Goal: Navigation & Orientation: Understand site structure

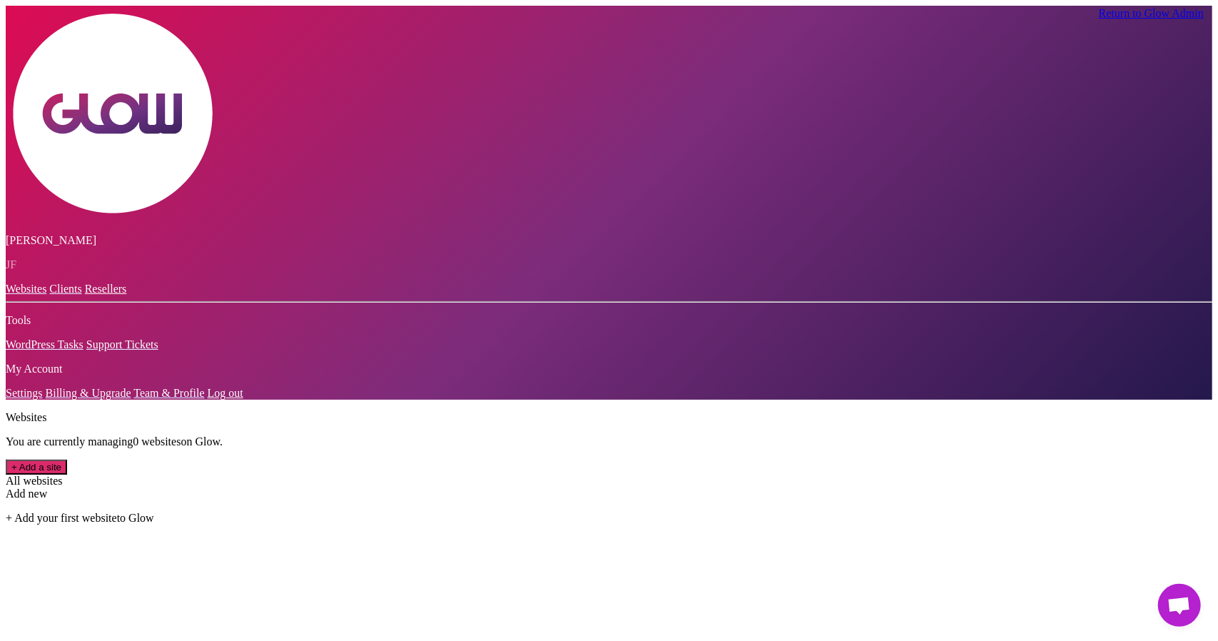
click at [49, 283] on link "Clients" at bounding box center [65, 289] width 32 height 12
click at [43, 399] on link "Settings" at bounding box center [24, 393] width 37 height 12
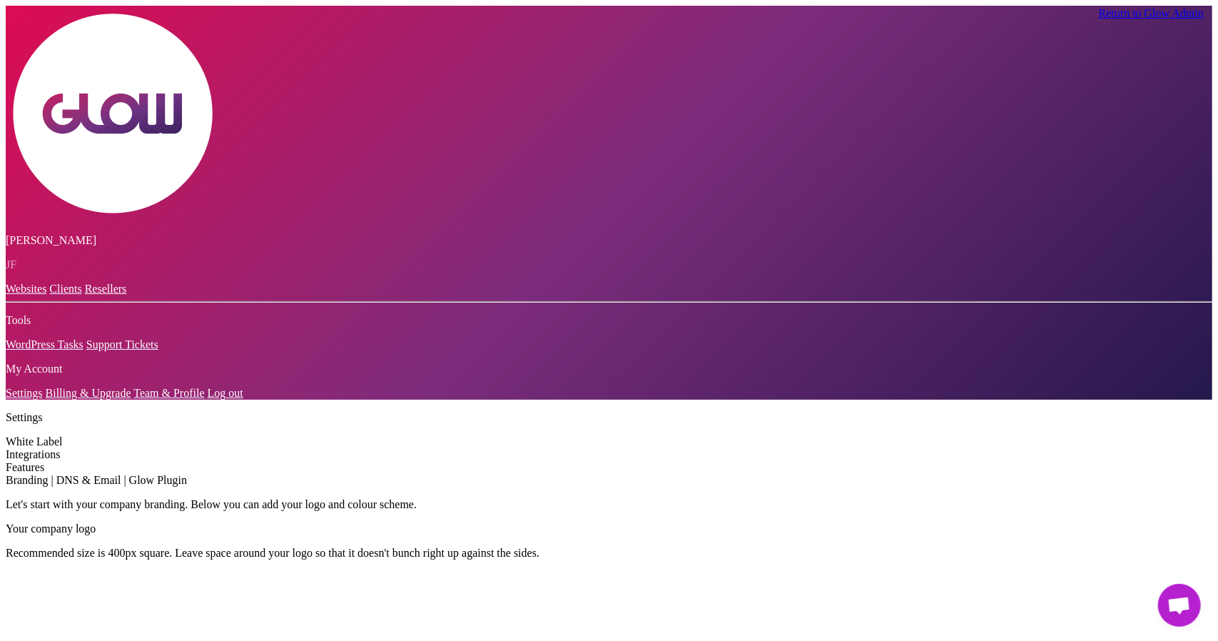
click at [276, 448] on div "Integrations" at bounding box center [609, 454] width 1207 height 13
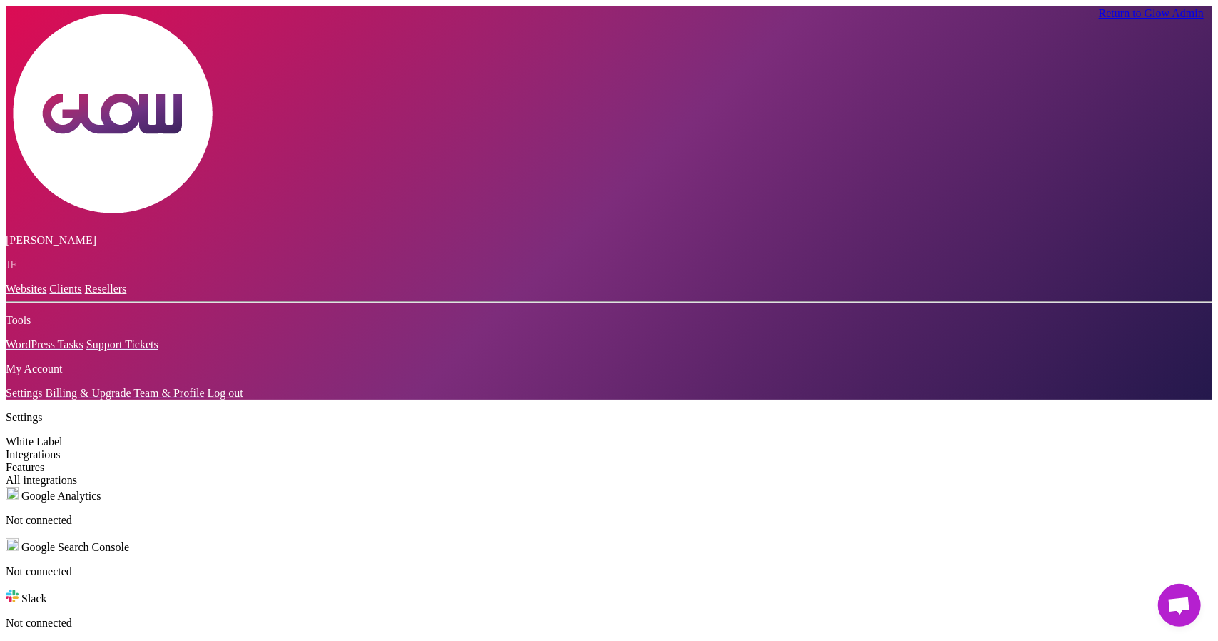
click at [276, 461] on div "Features" at bounding box center [609, 467] width 1207 height 13
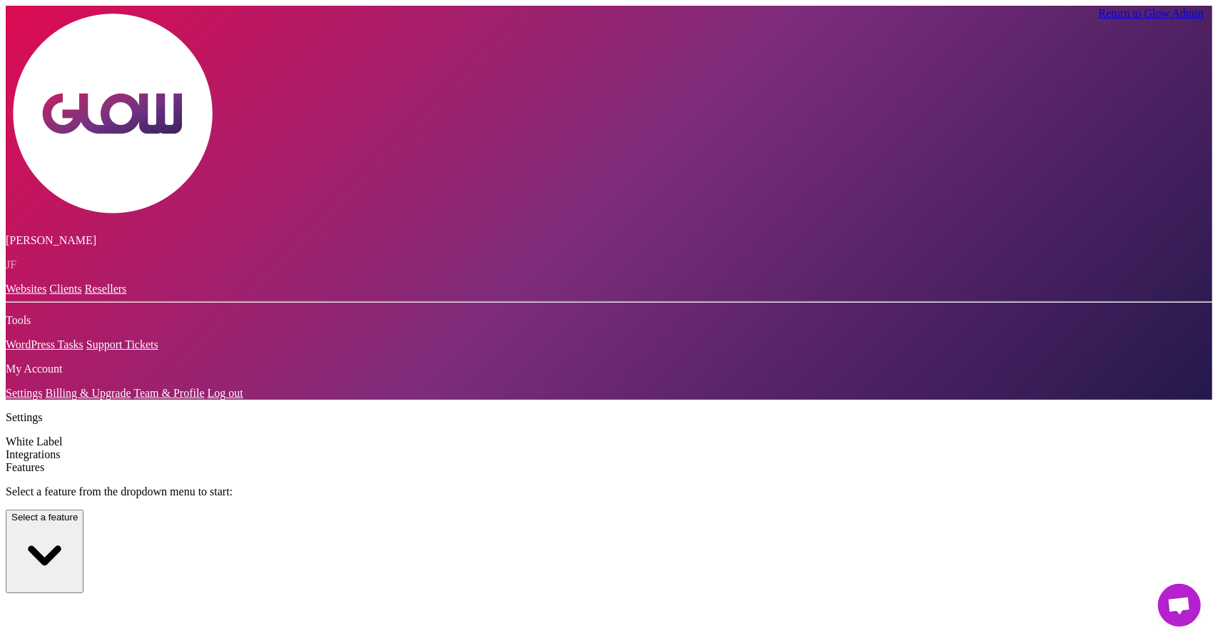
click at [283, 448] on div "Integrations" at bounding box center [609, 454] width 1207 height 13
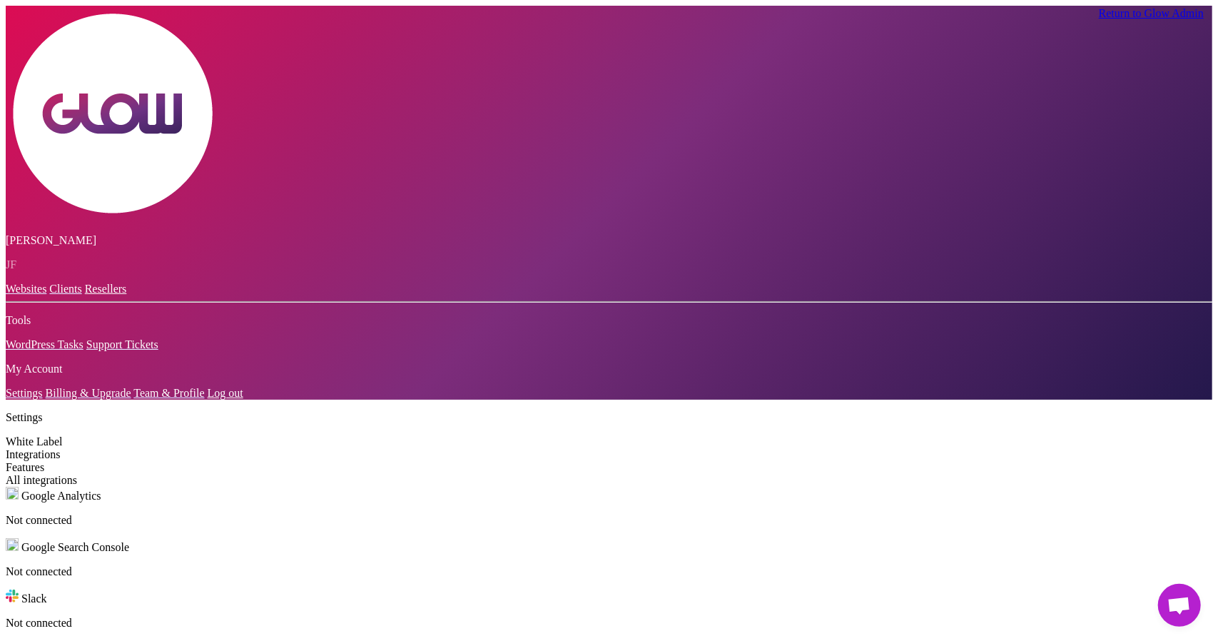
click at [284, 435] on div "White Label Integrations Features" at bounding box center [609, 454] width 1207 height 39
click at [284, 461] on div "Features" at bounding box center [609, 467] width 1207 height 13
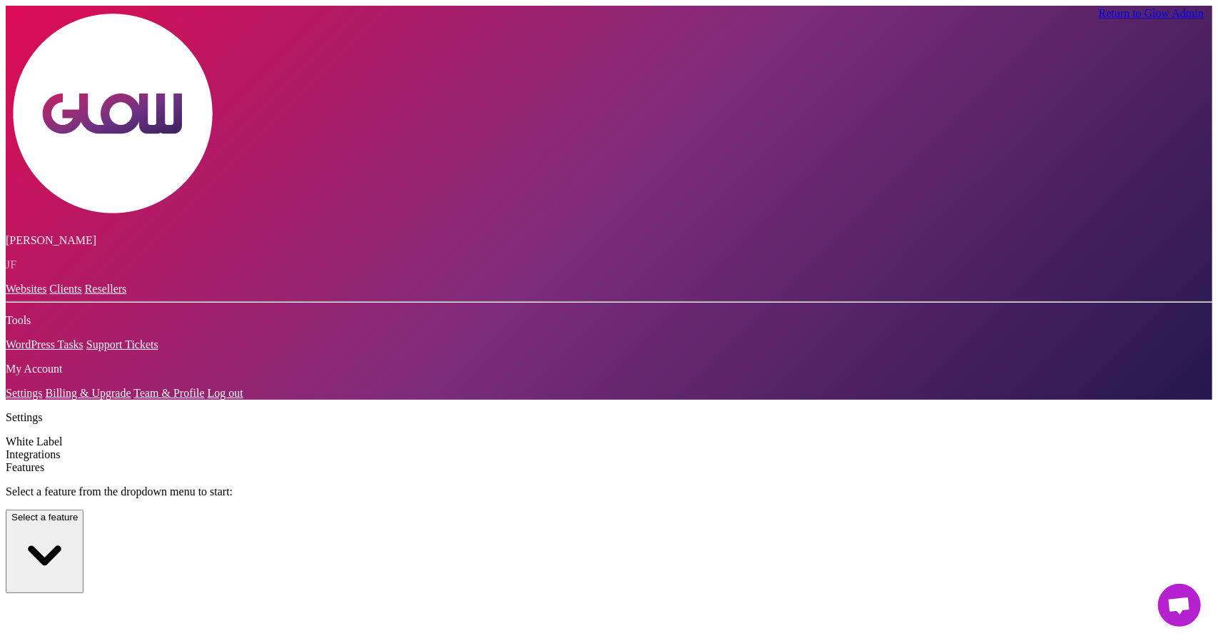
click at [474, 485] on div "Select a feature from the dropdown menu to start: Select a feature" at bounding box center [609, 539] width 1207 height 108
click at [84, 510] on button "Select a feature" at bounding box center [45, 552] width 78 height 84
click at [453, 605] on p "Support tickets" at bounding box center [609, 611] width 1207 height 13
click at [274, 448] on div "Integrations" at bounding box center [609, 454] width 1207 height 13
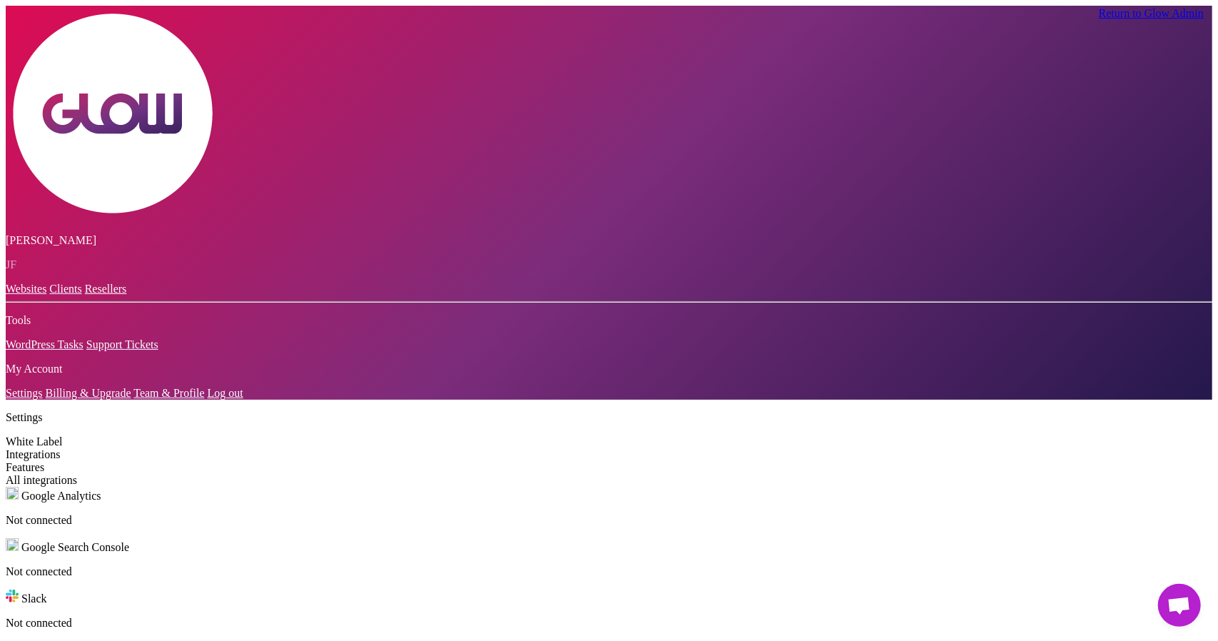
click at [51, 283] on link "Clients" at bounding box center [65, 289] width 32 height 12
